Goal: Navigation & Orientation: Go to known website

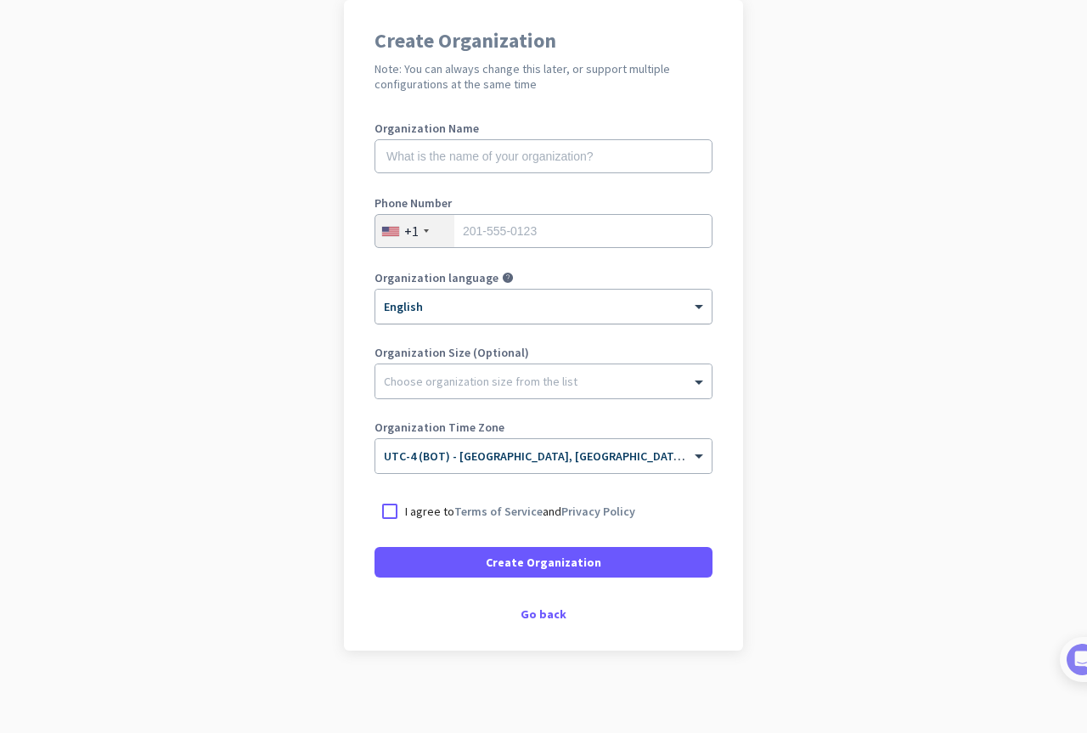
scroll to position [140, 0]
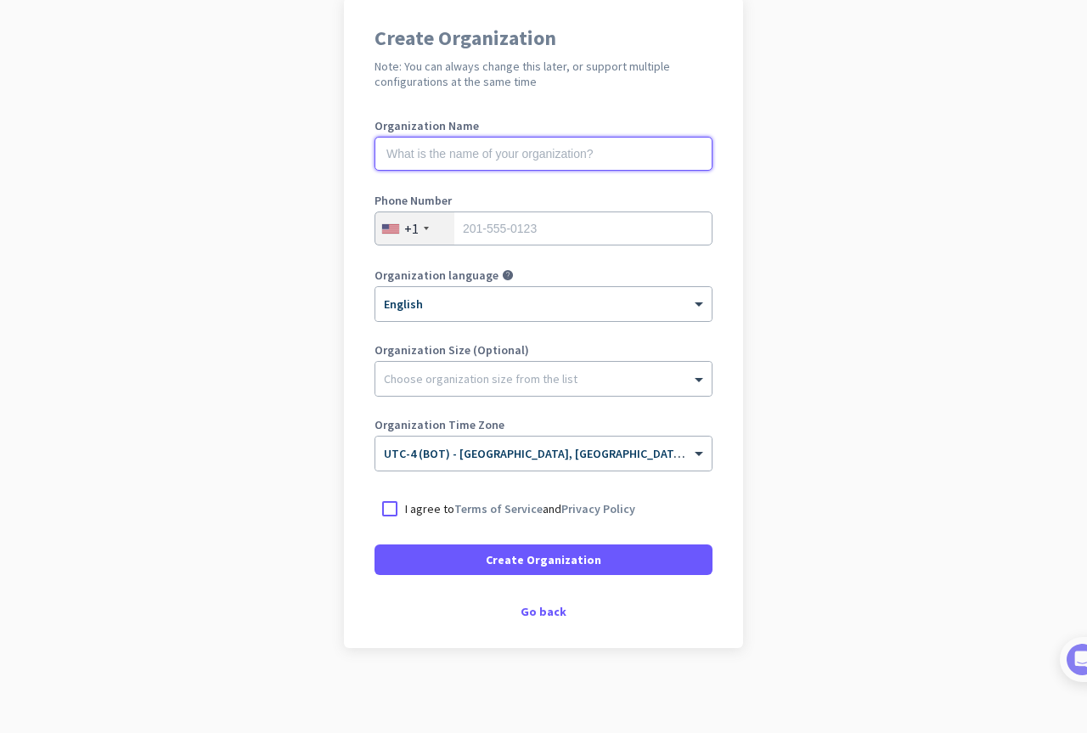
click at [468, 154] on input "text" at bounding box center [544, 154] width 338 height 34
click at [530, 606] on div "Go back" at bounding box center [544, 612] width 338 height 12
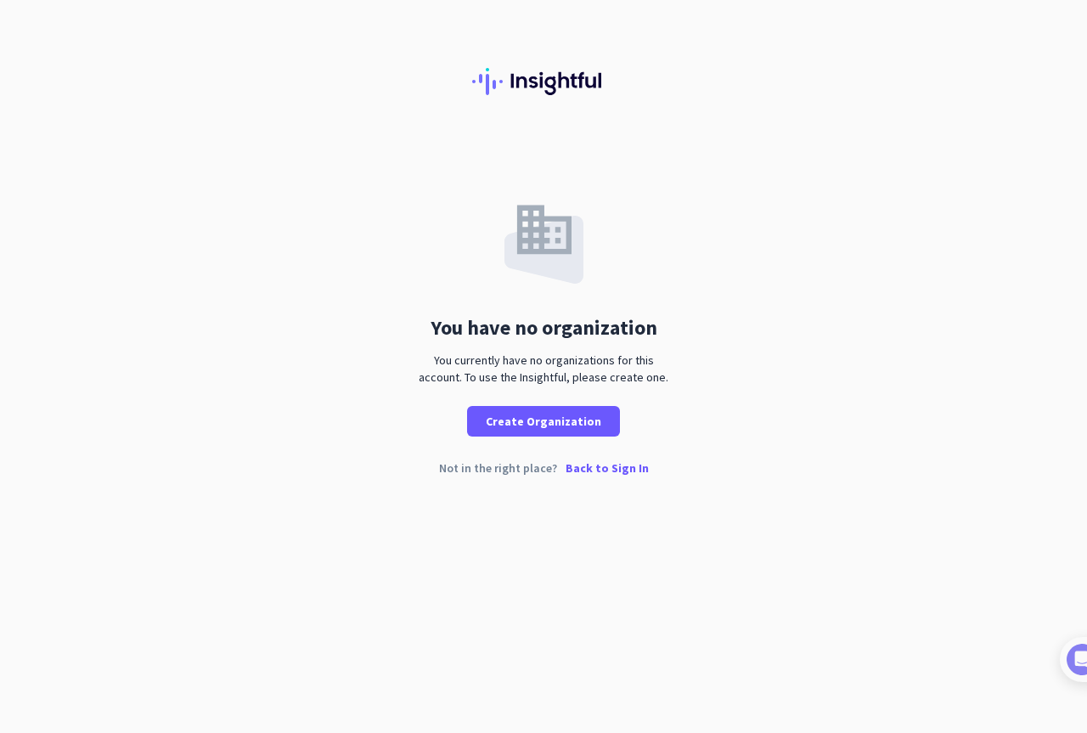
click at [601, 466] on p "Back to Sign In" at bounding box center [607, 468] width 83 height 12
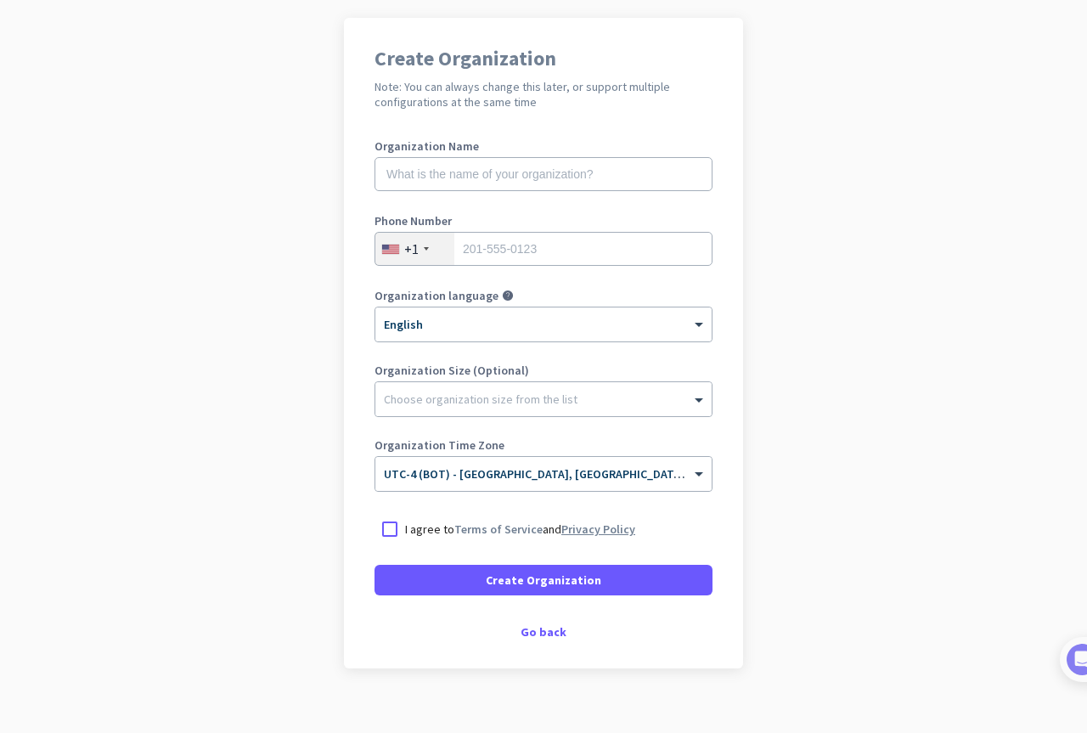
scroll to position [140, 0]
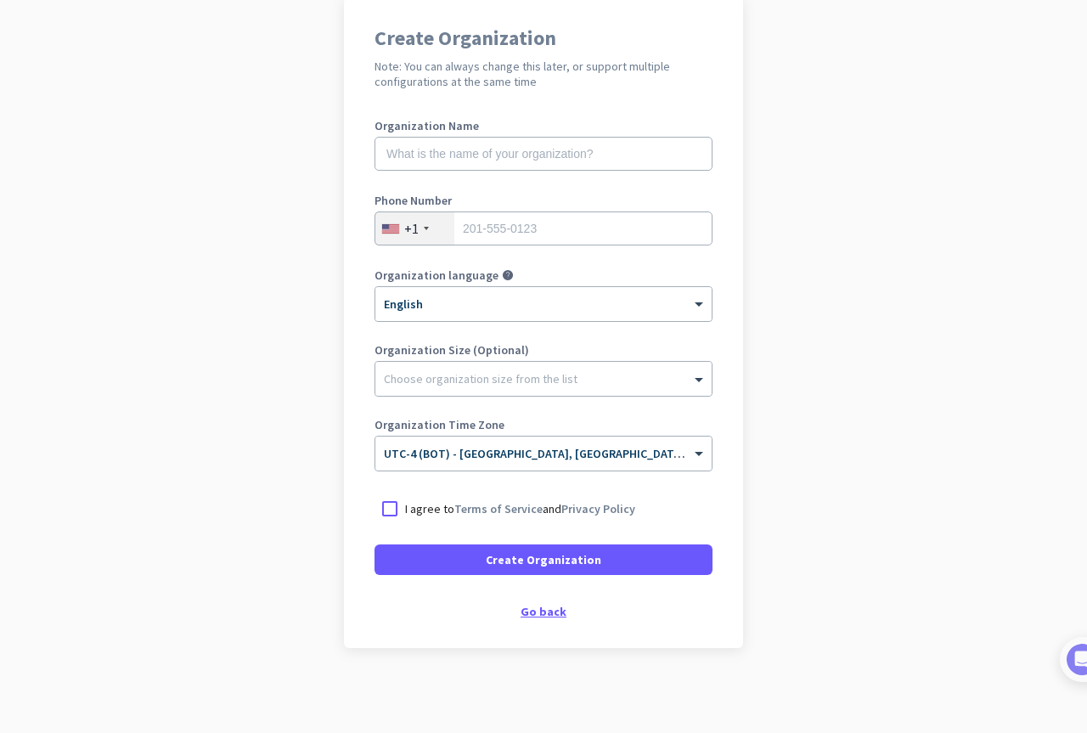
click at [542, 613] on div "Go back" at bounding box center [544, 612] width 338 height 12
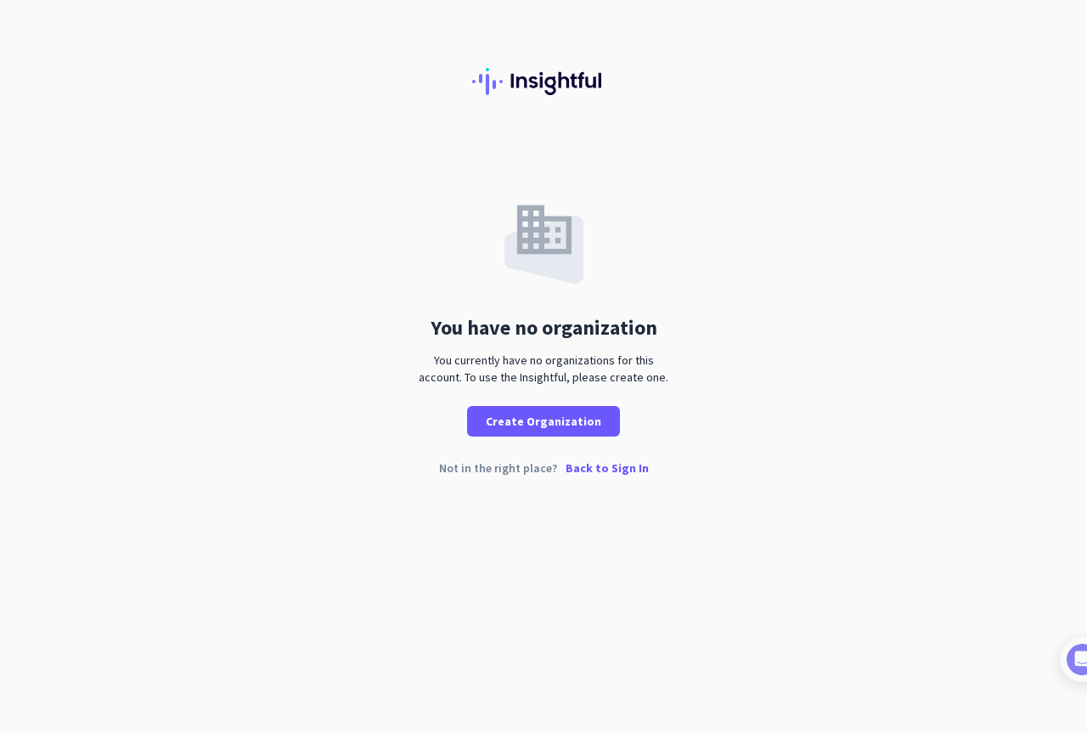
click at [597, 463] on p "Back to Sign In" at bounding box center [607, 468] width 83 height 12
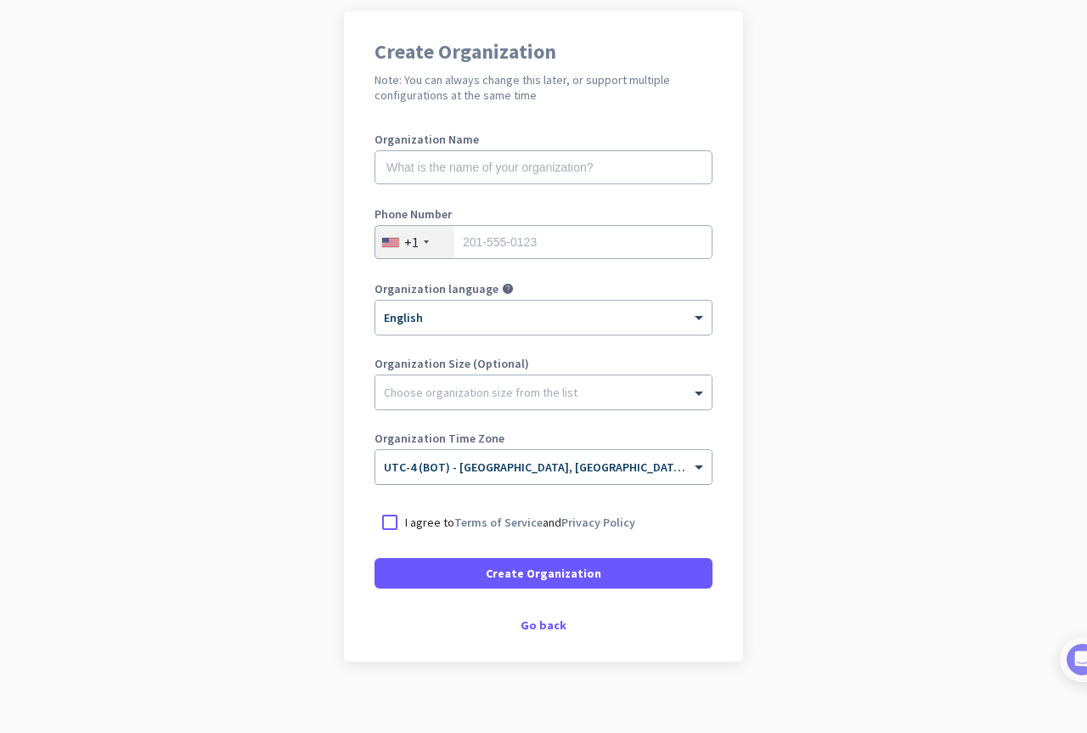
scroll to position [140, 0]
